Goal: Find specific page/section

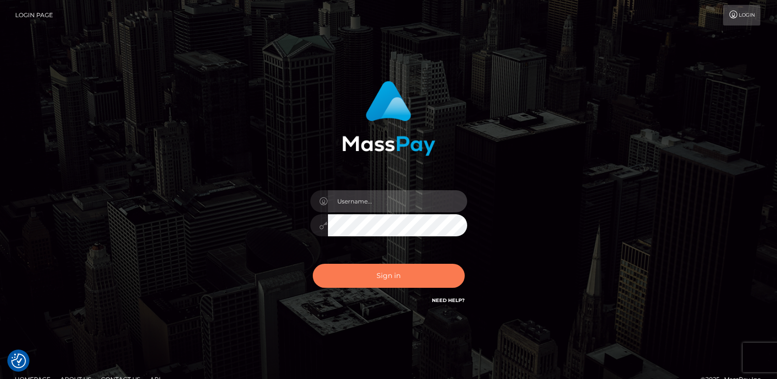
type input "ts2.es"
click at [384, 281] on button "Sign in" at bounding box center [389, 276] width 152 height 24
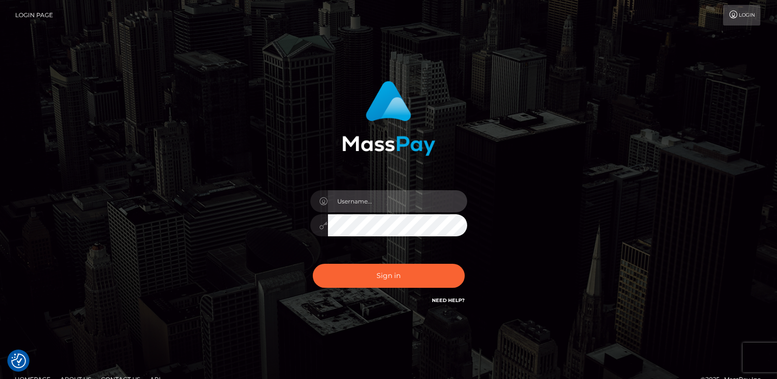
type input "ts2.es"
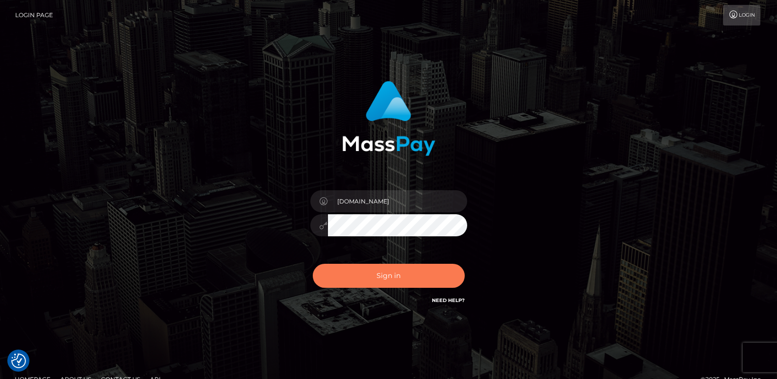
click at [384, 281] on button "Sign in" at bounding box center [389, 276] width 152 height 24
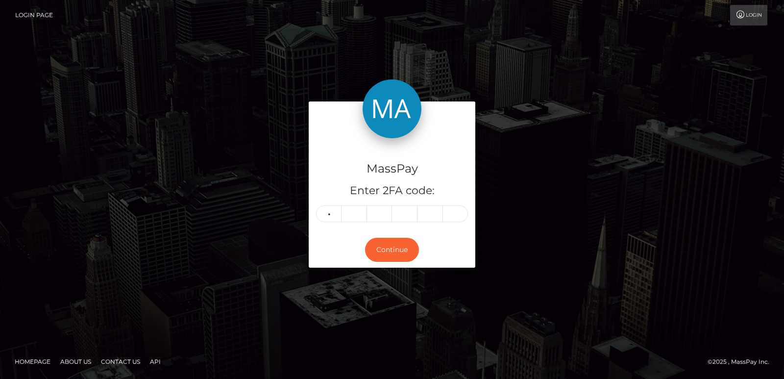
type input "2"
type input "5"
type input "8"
type input "4"
type input "0"
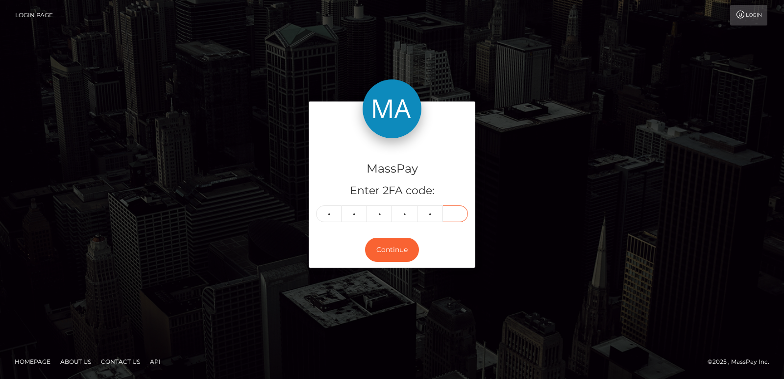
type input "4"
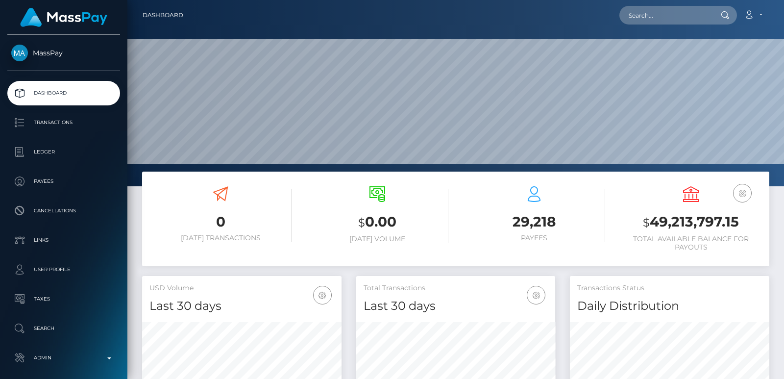
scroll to position [174, 199]
click at [668, 27] on nav "Dashboard Loading... Loading... Account Edit Profile" at bounding box center [455, 15] width 657 height 30
click at [662, 20] on input "text" at bounding box center [666, 15] width 92 height 19
paste input "fagspose@gmail.com"
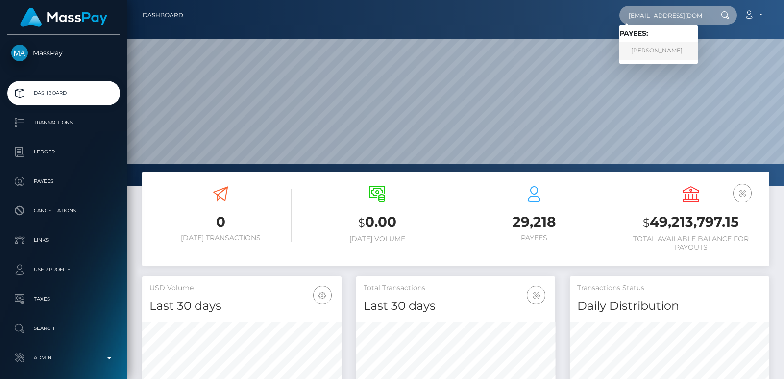
type input "fagspose@gmail.com"
click at [652, 50] on link "HENRICUS M VERHEGGEN" at bounding box center [659, 51] width 78 height 18
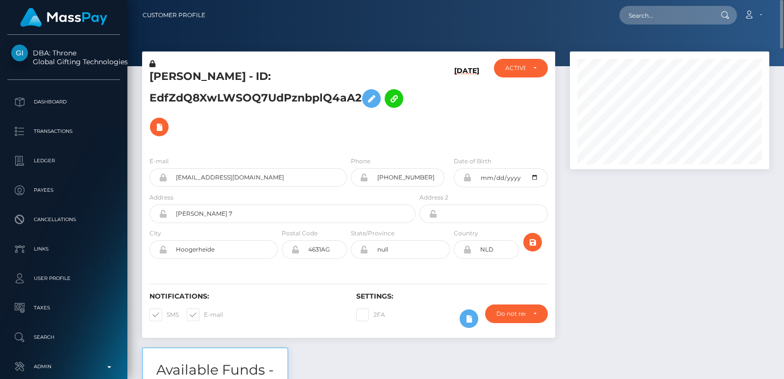
click at [181, 76] on h5 "HENRICUS M VERHEGGEN - ID: EdfZdQ8XwLWSOQ7UdPznbplQ4aA2" at bounding box center [280, 105] width 261 height 72
copy h5 "HENRICUS"
